Goal: Task Accomplishment & Management: Use online tool/utility

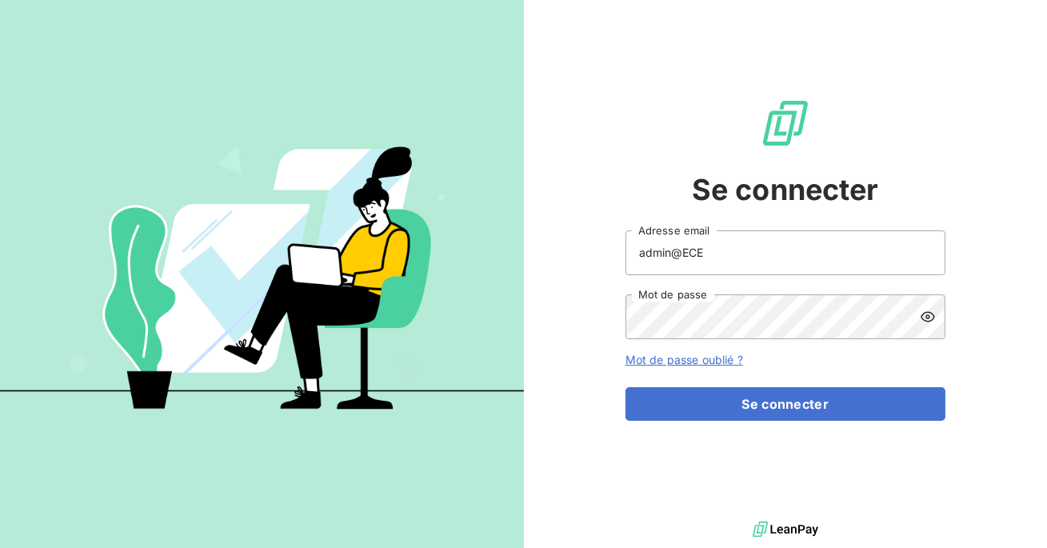
click at [720, 262] on input "admin@ECE" at bounding box center [786, 252] width 320 height 45
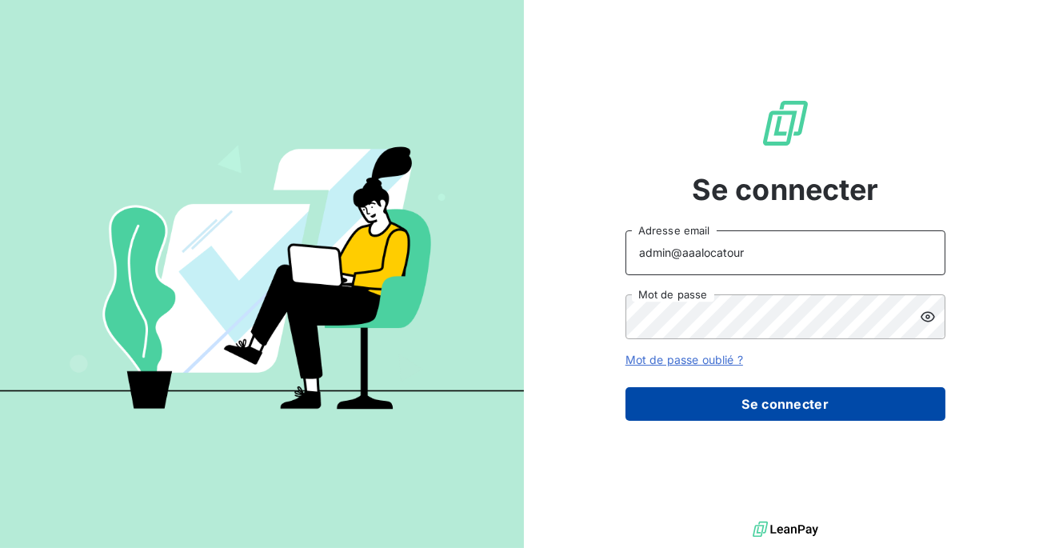
type input "admin@aaalocatour"
click at [734, 408] on button "Se connecter" at bounding box center [786, 404] width 320 height 34
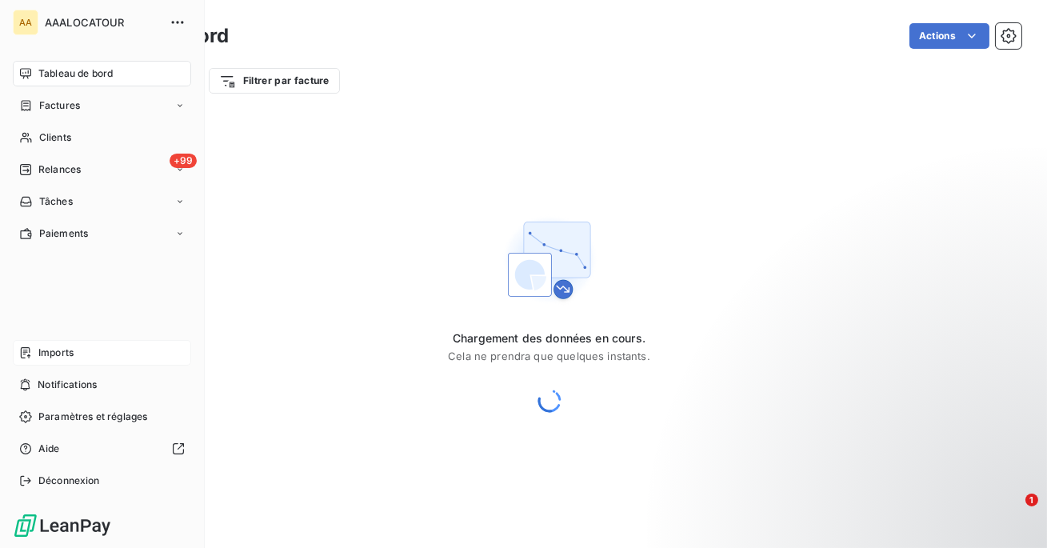
click at [46, 354] on span "Imports" at bounding box center [55, 353] width 35 height 14
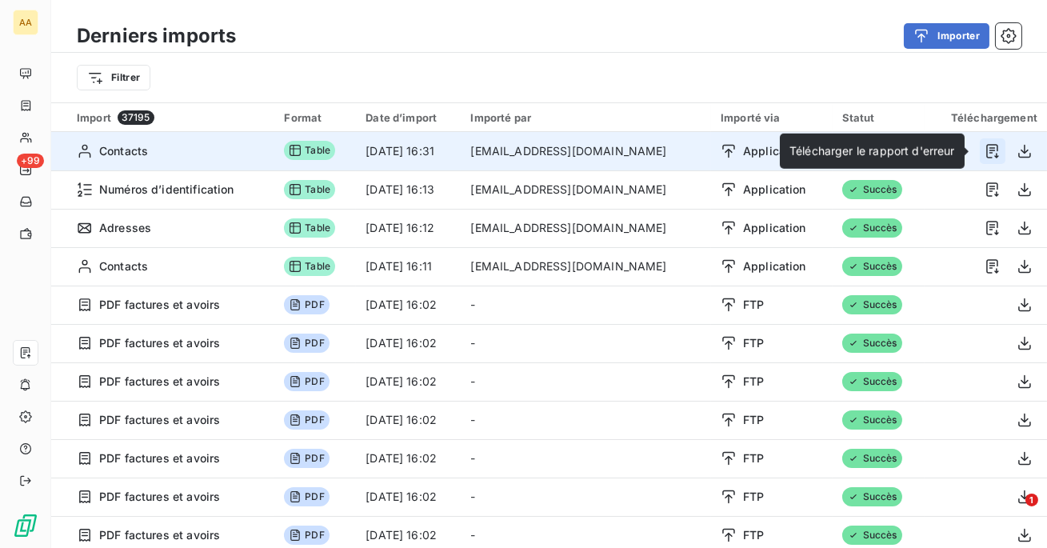
click at [990, 156] on icon "button" at bounding box center [993, 151] width 12 height 14
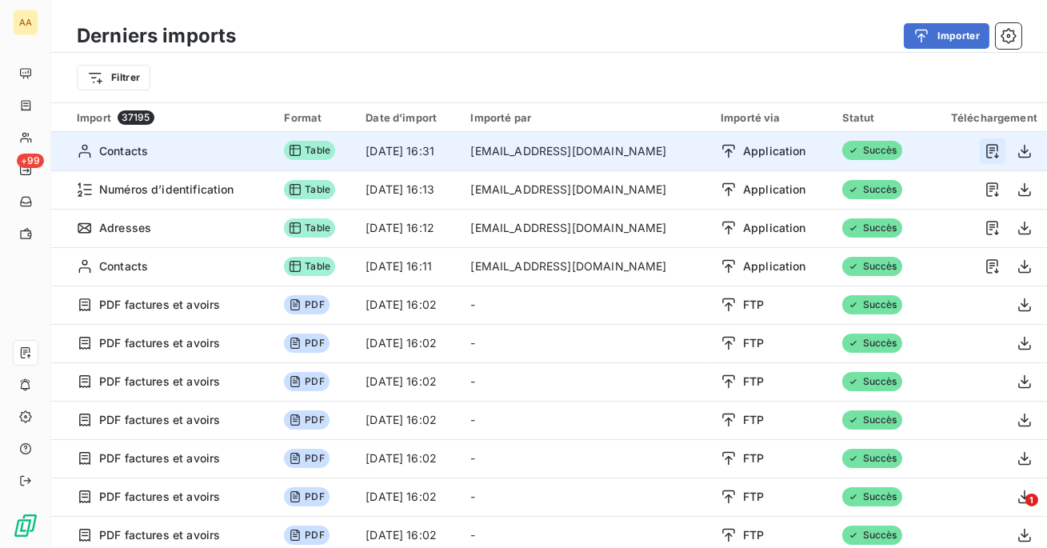
click at [988, 154] on icon "button" at bounding box center [993, 151] width 16 height 16
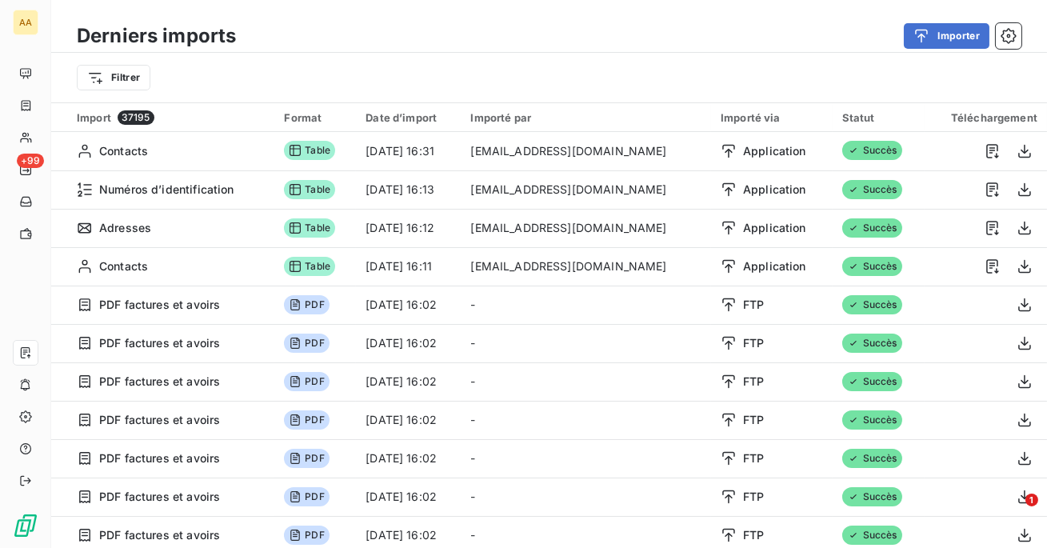
click at [832, 71] on div "Filtrer" at bounding box center [549, 77] width 945 height 30
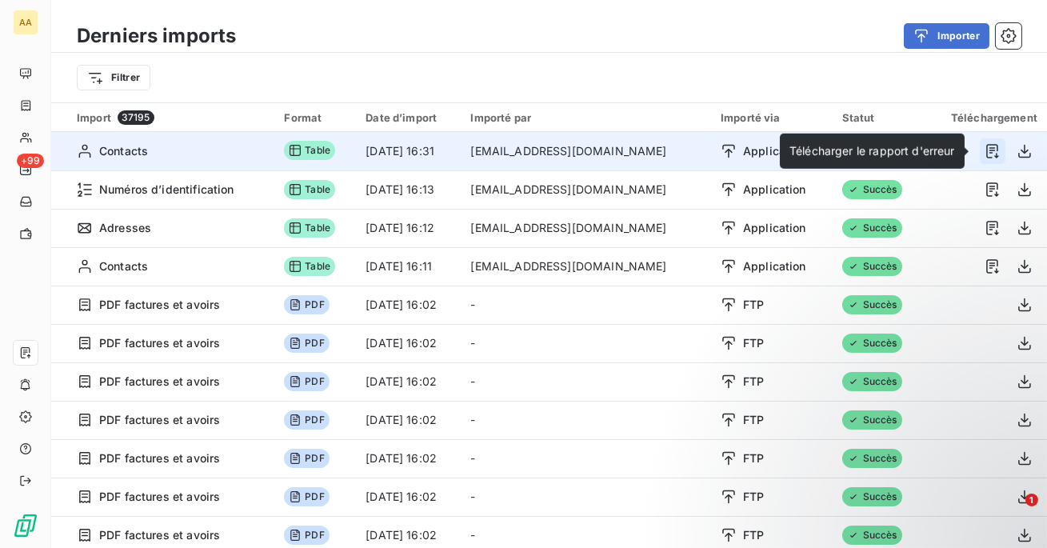
click at [989, 146] on icon "button" at bounding box center [993, 151] width 16 height 16
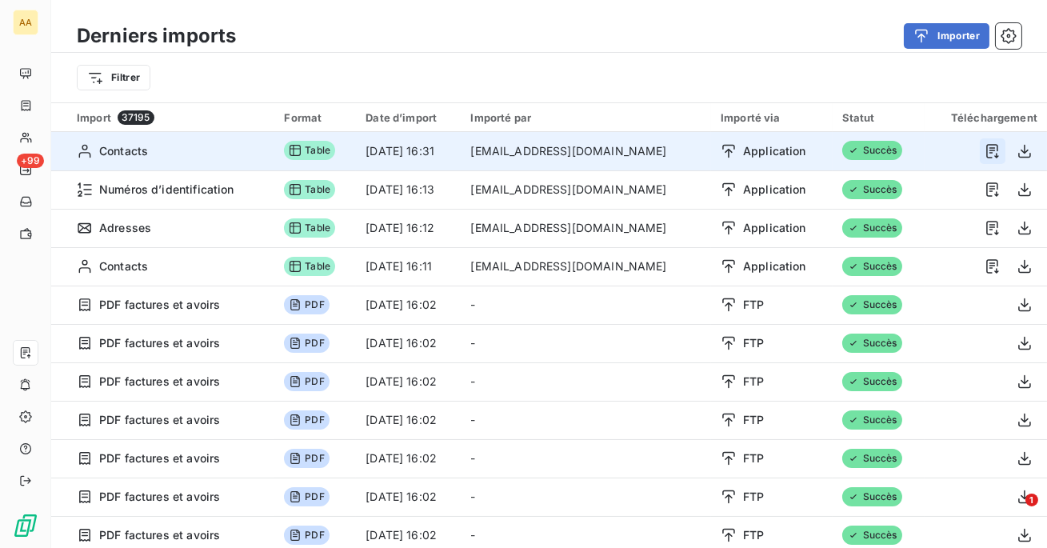
click at [985, 154] on icon "button" at bounding box center [993, 151] width 16 height 16
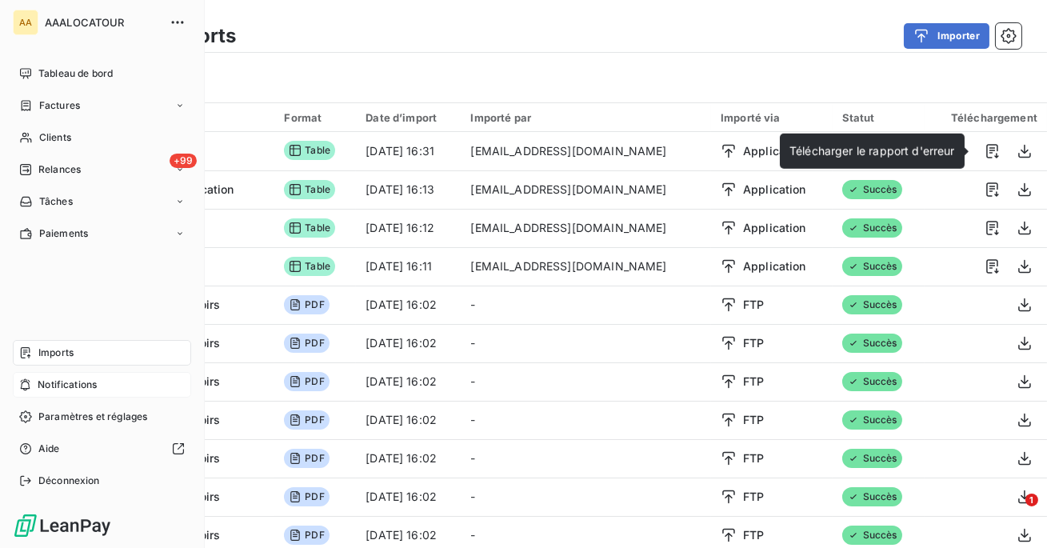
click at [26, 385] on icon at bounding box center [25, 384] width 12 height 13
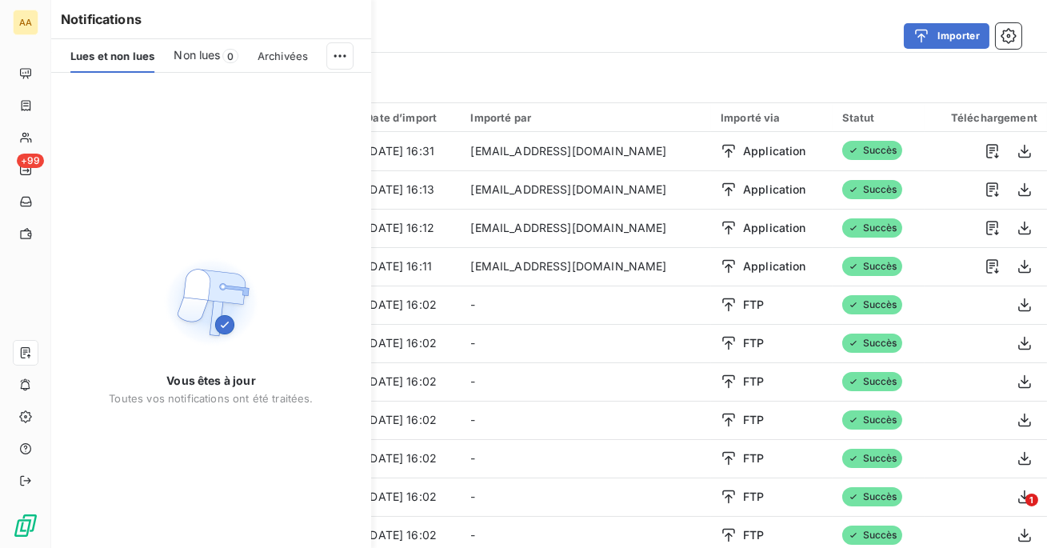
click at [564, 74] on div "Filtrer" at bounding box center [549, 77] width 945 height 30
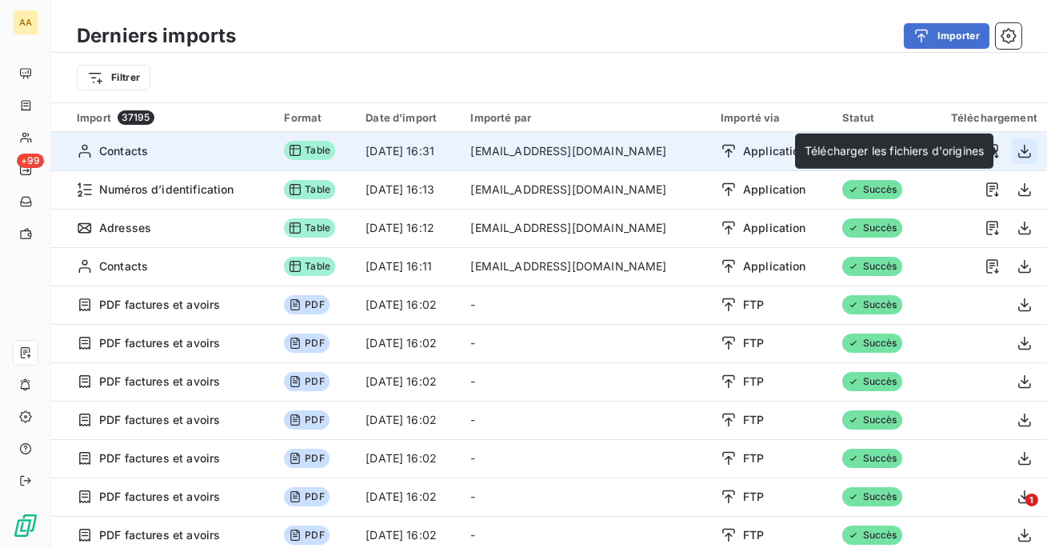
click at [1017, 152] on icon "button" at bounding box center [1025, 151] width 16 height 16
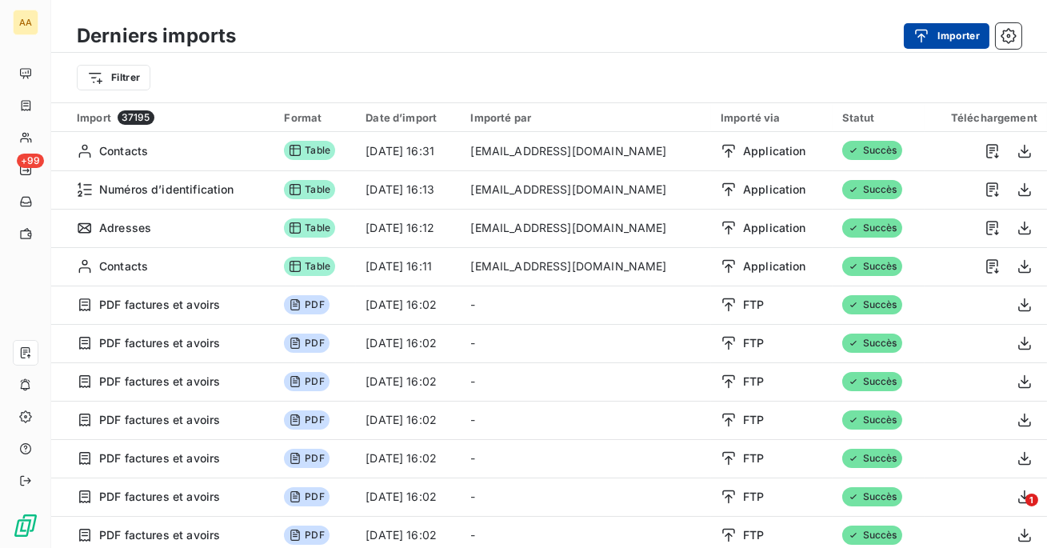
click at [949, 42] on button "Importer" at bounding box center [947, 36] width 86 height 26
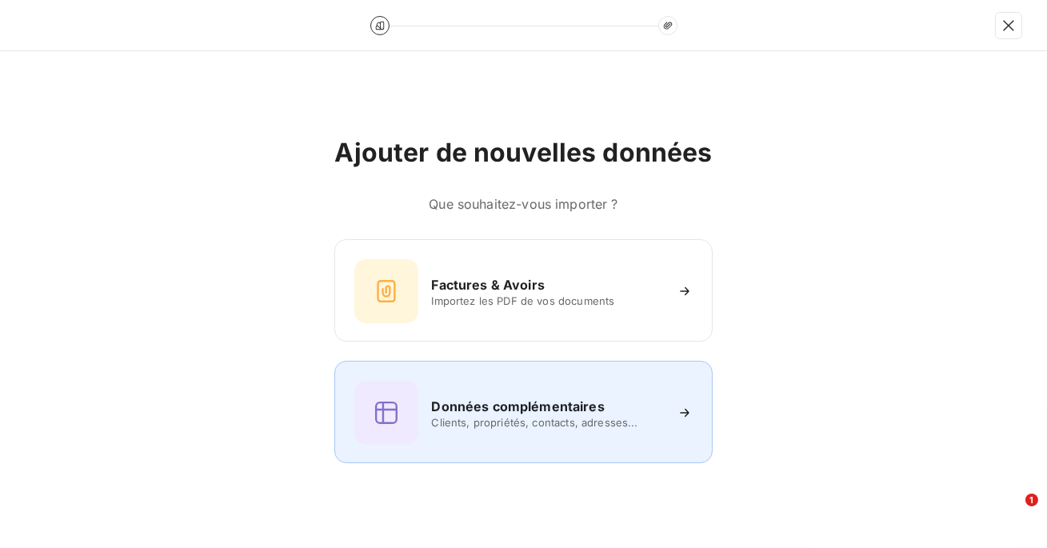
click at [520, 411] on h6 "Données complémentaires" at bounding box center [517, 406] width 173 height 19
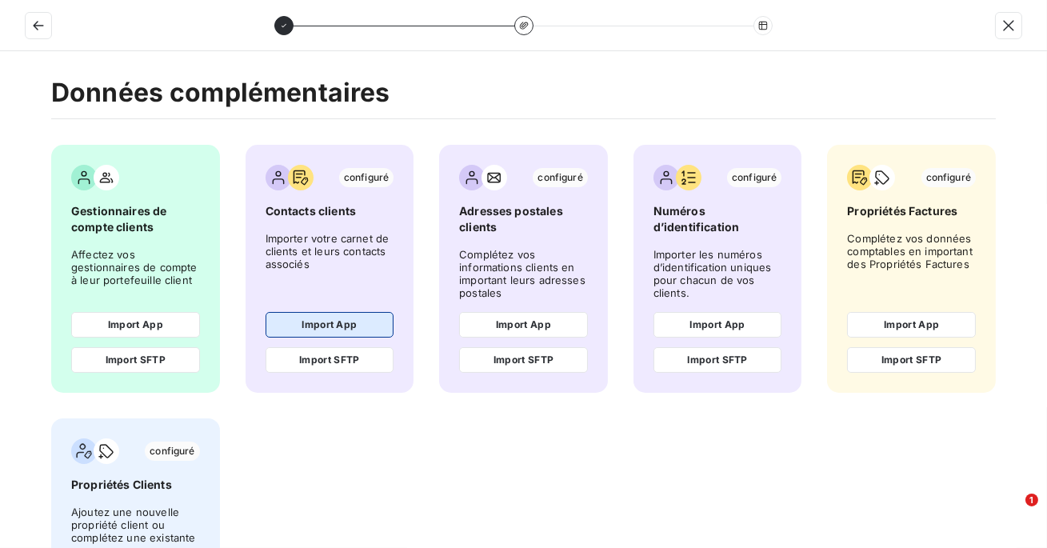
click at [304, 315] on button "Import App" at bounding box center [330, 325] width 129 height 26
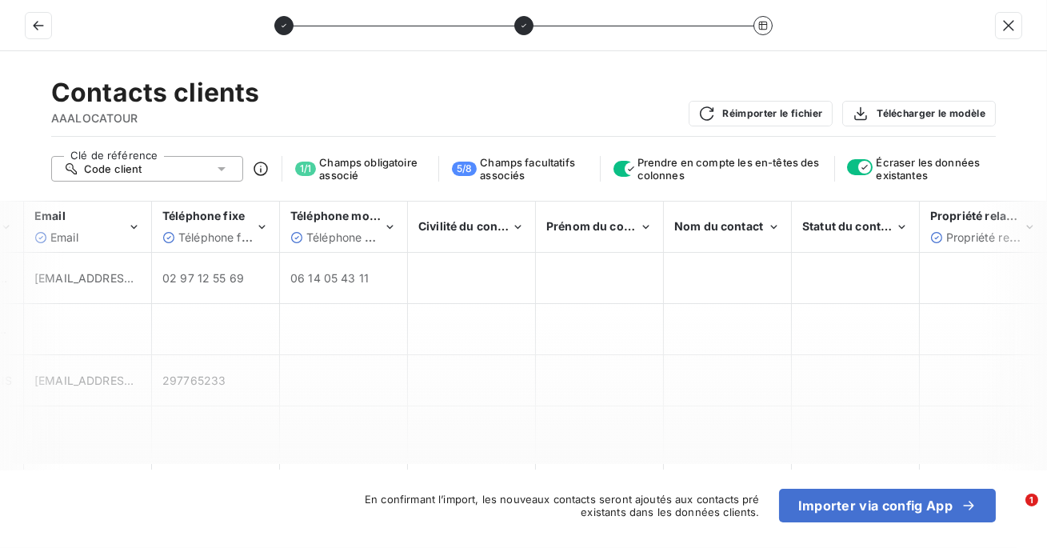
scroll to position [0, 232]
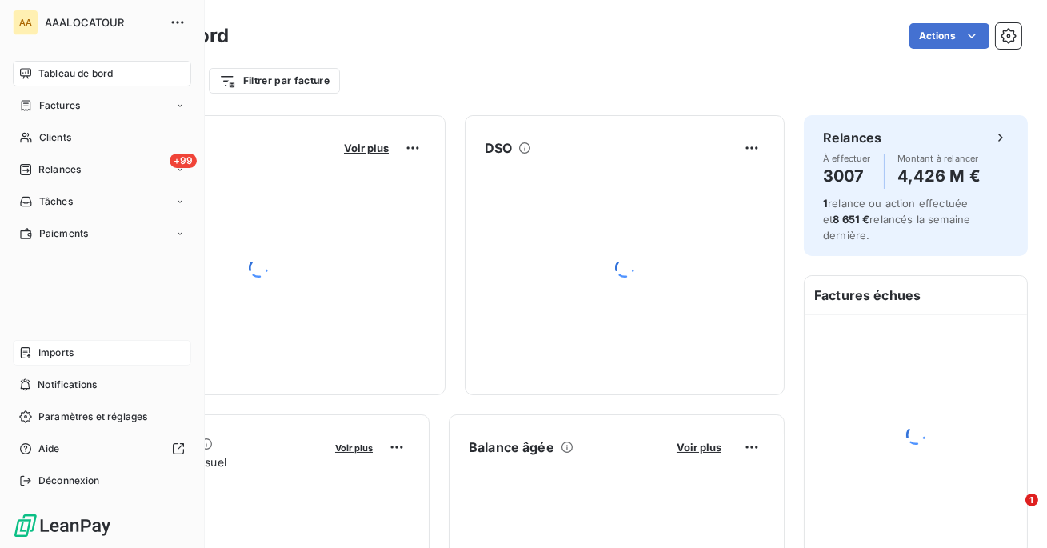
click at [19, 354] on icon at bounding box center [25, 352] width 13 height 13
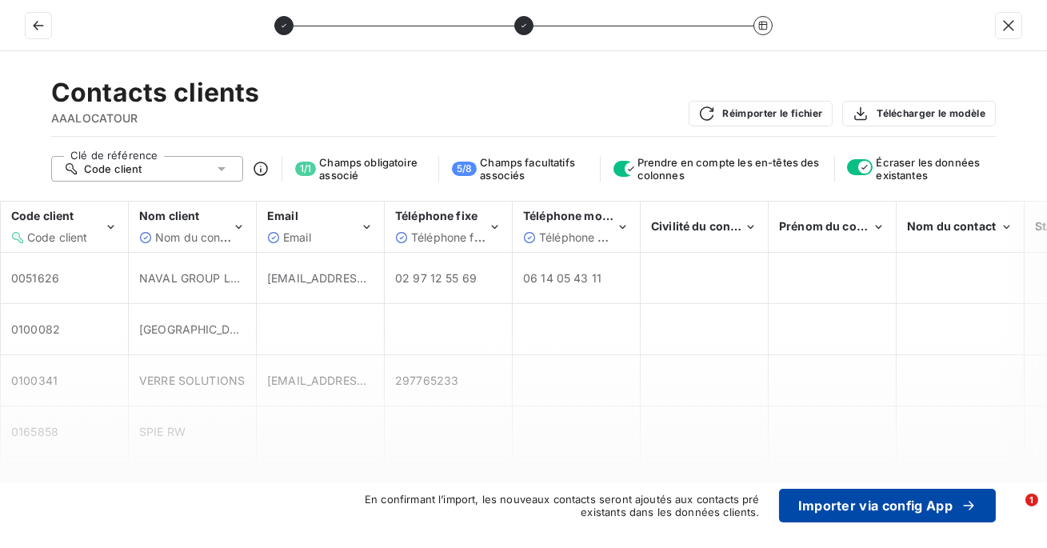
click at [847, 509] on button "Importer via config App" at bounding box center [887, 506] width 217 height 34
